Goal: Navigation & Orientation: Find specific page/section

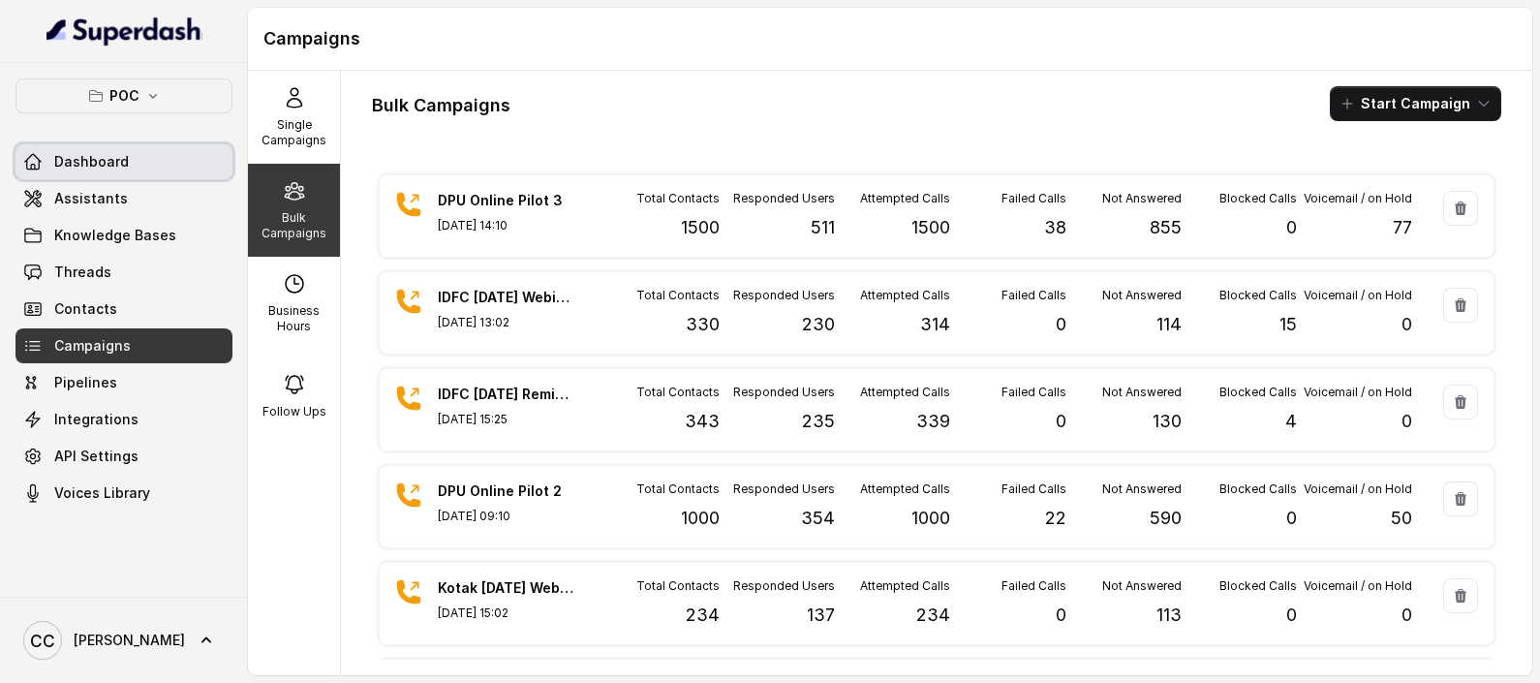
click at [31, 144] on link "Dashboard" at bounding box center [123, 161] width 217 height 35
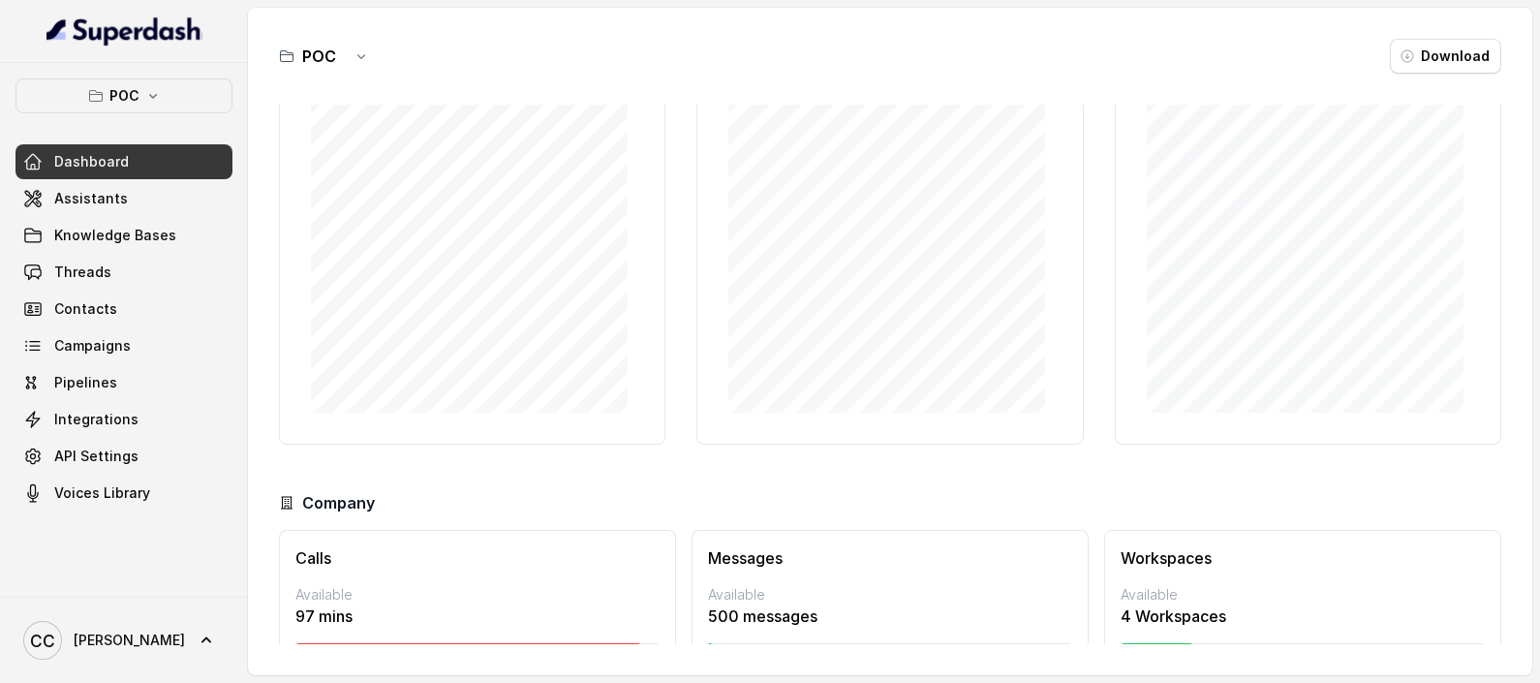
scroll to position [173, 0]
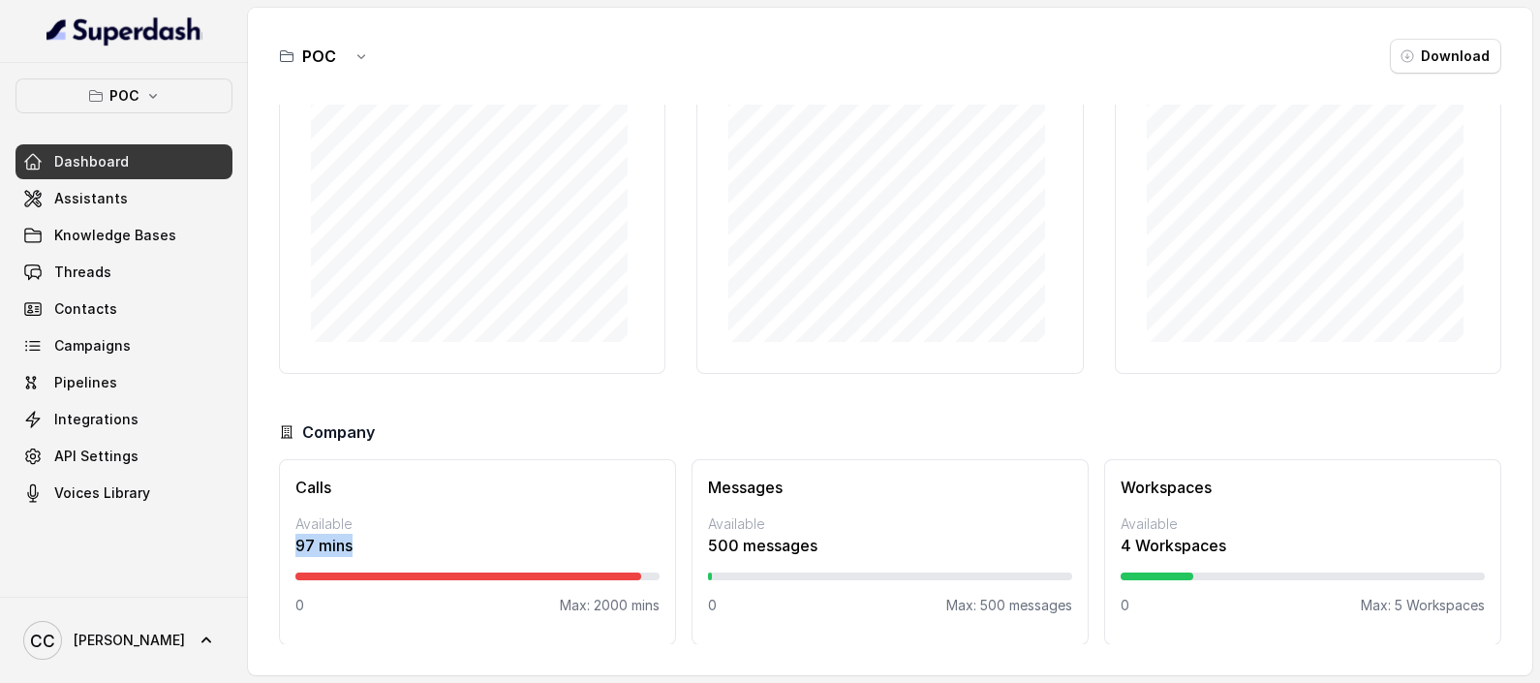
drag, startPoint x: 296, startPoint y: 551, endPoint x: 276, endPoint y: 549, distance: 20.4
click at [276, 549] on div "POC Download Calls Distribution Past 6 months Calls Usage (mins) Past 6 months …" at bounding box center [890, 341] width 1284 height 667
drag, startPoint x: 276, startPoint y: 549, endPoint x: 556, endPoint y: 511, distance: 282.4
click at [556, 511] on div "Calls Available 97 mins 0 Max: 2000 mins" at bounding box center [477, 552] width 397 height 186
click at [134, 238] on span "Knowledge Bases" at bounding box center [115, 235] width 122 height 19
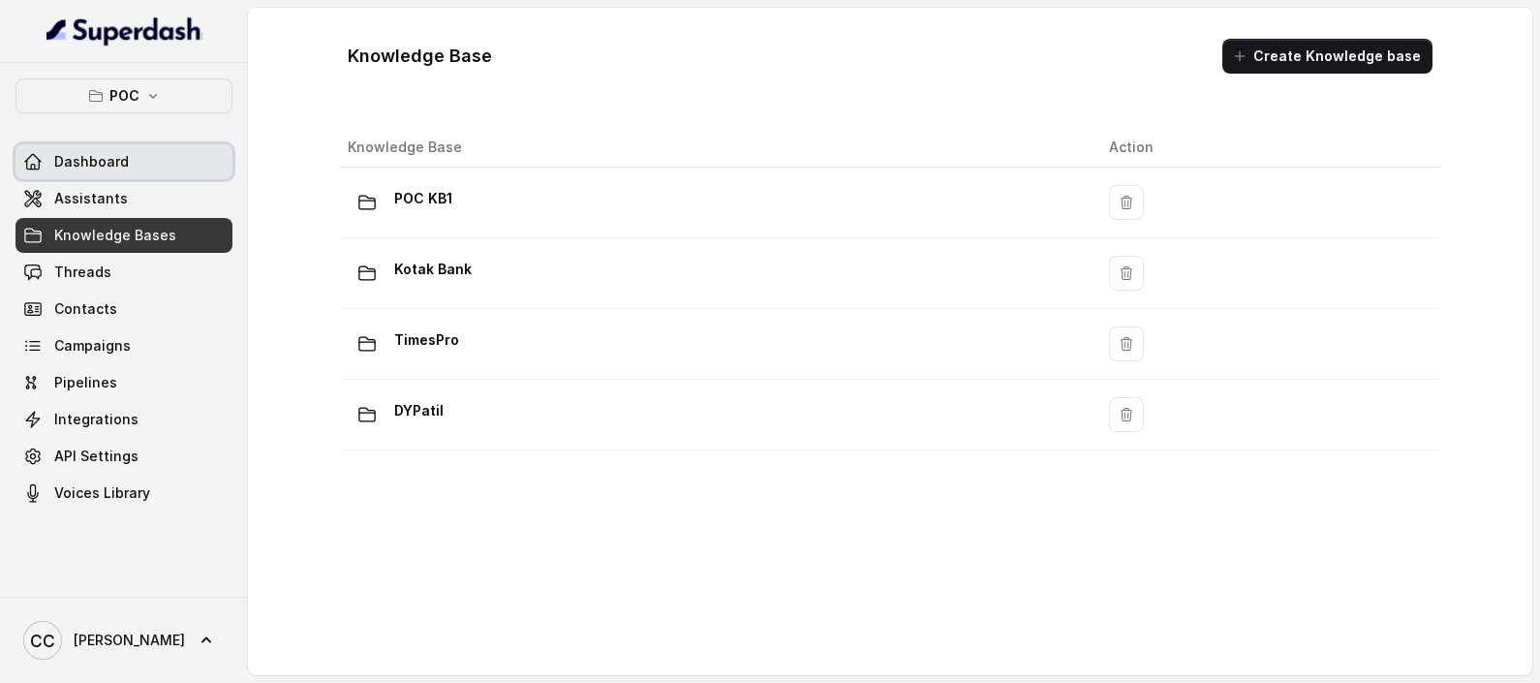
click at [79, 170] on link "Dashboard" at bounding box center [123, 161] width 217 height 35
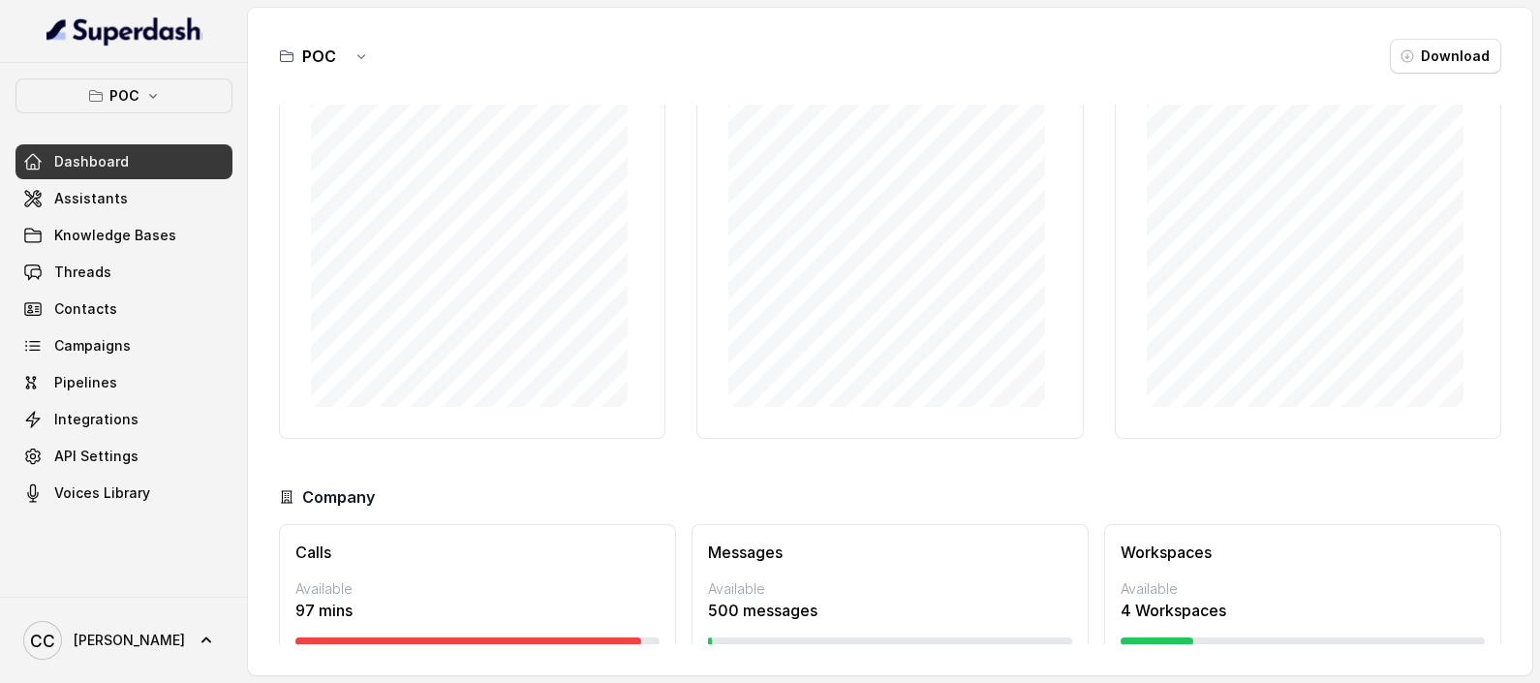
scroll to position [173, 0]
